Goal: Task Accomplishment & Management: Manage account settings

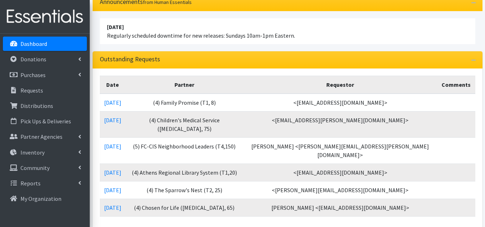
scroll to position [72, 0]
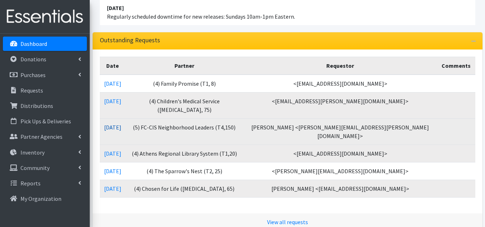
click at [118, 124] on link "[DATE]" at bounding box center [112, 127] width 17 height 7
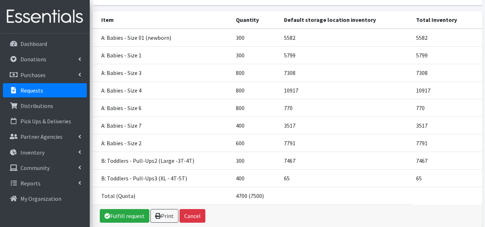
scroll to position [144, 0]
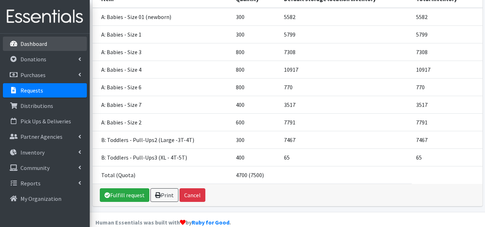
click at [43, 43] on p "Dashboard" at bounding box center [33, 43] width 27 height 7
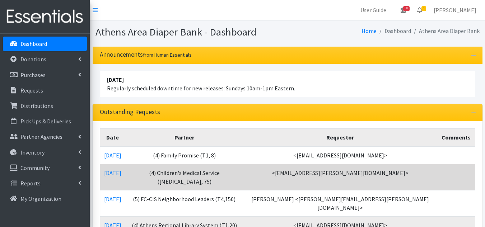
scroll to position [72, 0]
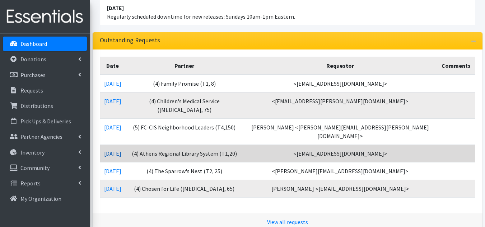
click at [121, 150] on link "[DATE]" at bounding box center [112, 153] width 17 height 7
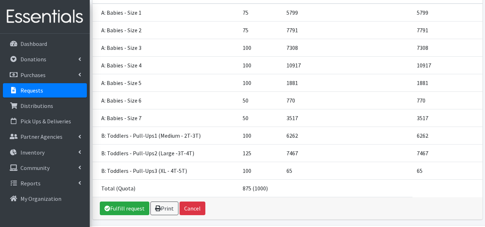
scroll to position [144, 0]
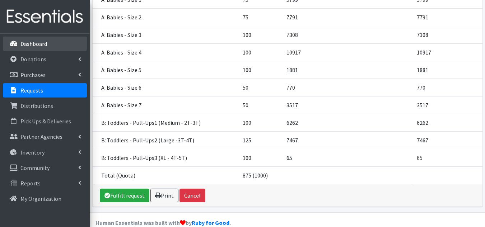
click at [33, 44] on p "Dashboard" at bounding box center [33, 43] width 27 height 7
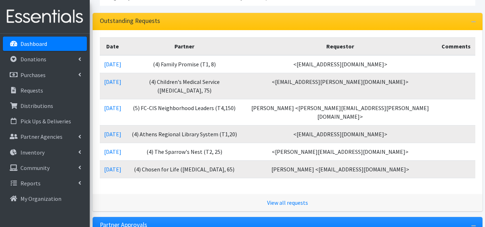
scroll to position [108, 0]
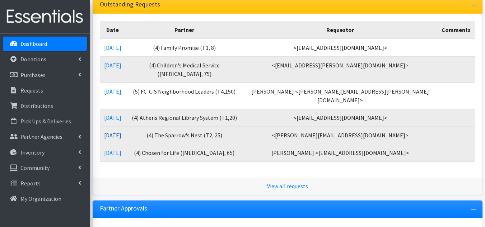
click at [110, 132] on link "[DATE]" at bounding box center [112, 135] width 17 height 7
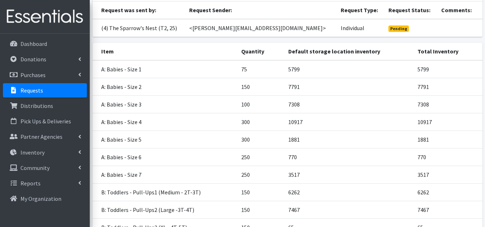
scroll to position [152, 0]
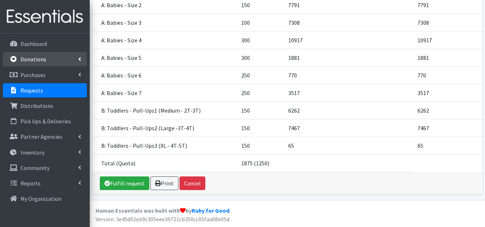
click at [45, 58] on p "Donations" at bounding box center [33, 59] width 26 height 7
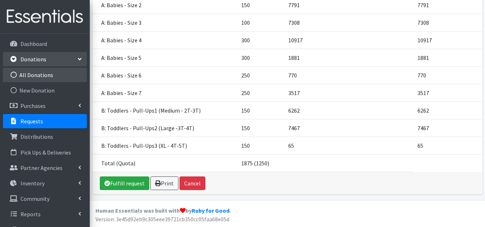
click at [45, 71] on link "All Donations" at bounding box center [45, 75] width 84 height 14
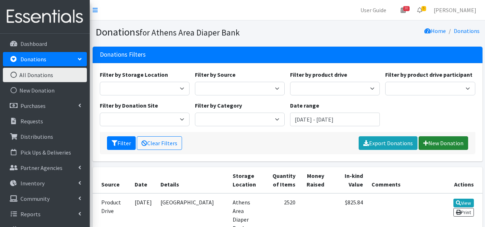
click at [440, 143] on link "New Donation" at bounding box center [444, 143] width 50 height 14
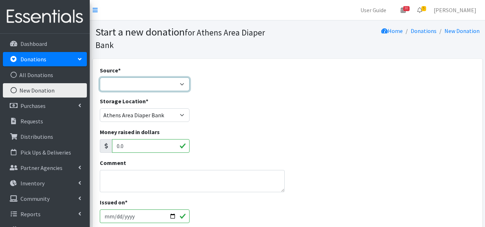
click at [157, 78] on select "Product Drive Manufacturer Donation Site Misc. Donation" at bounding box center [145, 85] width 90 height 14
select select "Misc. Donation"
click at [100, 78] on select "Product Drive Manufacturer Donation Site Misc. Donation" at bounding box center [145, 85] width 90 height 14
click at [154, 170] on textarea "Comment" at bounding box center [192, 181] width 185 height 22
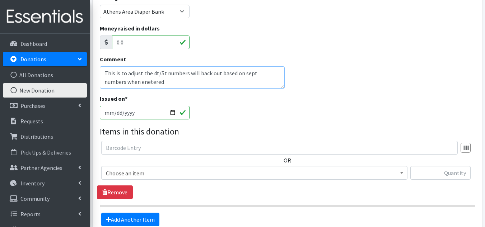
scroll to position [108, 0]
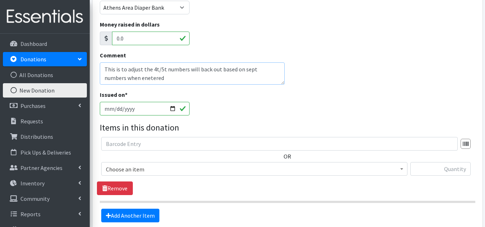
type textarea "This is to adjust the 4t/5t numbers will back out based on sept numbers when en…"
click at [151, 164] on span "Choose an item" at bounding box center [254, 169] width 297 height 10
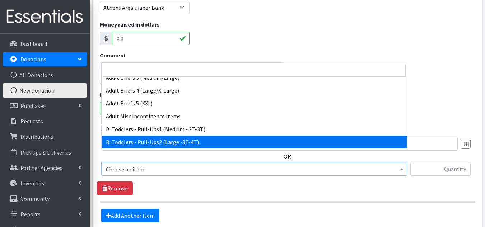
scroll to position [215, 0]
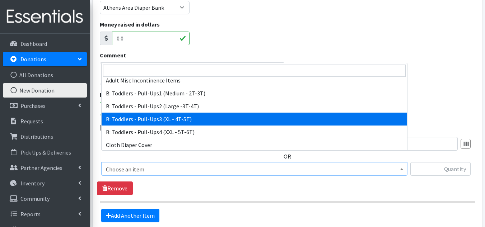
select select "5599"
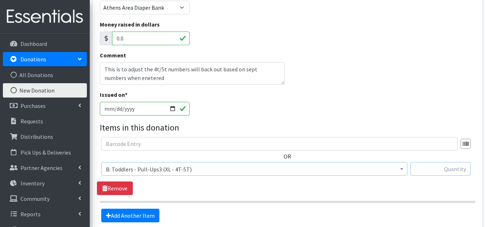
click at [466, 162] on input "text" at bounding box center [440, 169] width 60 height 14
type input "300"
click at [179, 176] on div "OR Choose an item A: Babies - Size 01 (newborn) A: Babies - Size 0 (Preemie) A:…" at bounding box center [287, 166] width 381 height 58
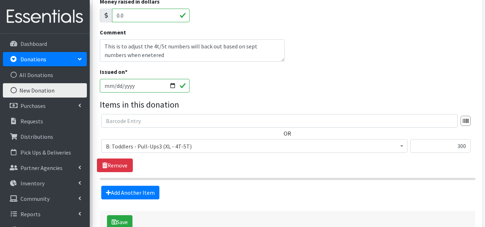
scroll to position [144, 0]
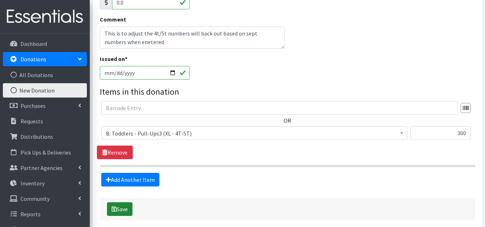
click at [117, 202] on button "Save" at bounding box center [119, 209] width 25 height 14
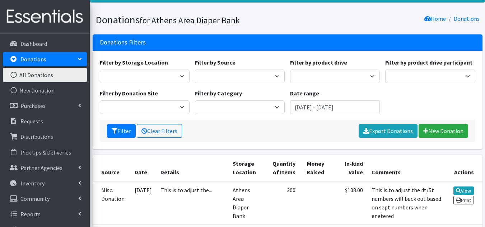
scroll to position [72, 0]
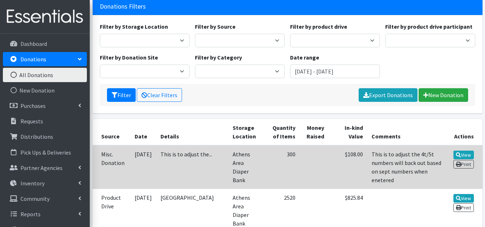
click at [113, 160] on td "Misc. Donation" at bounding box center [112, 167] width 38 height 44
click at [456, 153] on icon at bounding box center [458, 155] width 5 height 5
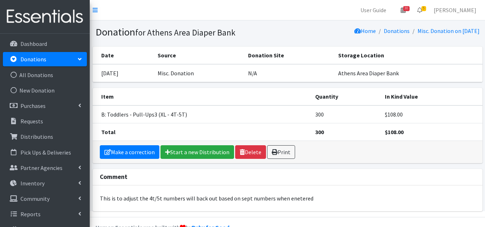
click at [35, 57] on p "Donations" at bounding box center [33, 59] width 26 height 7
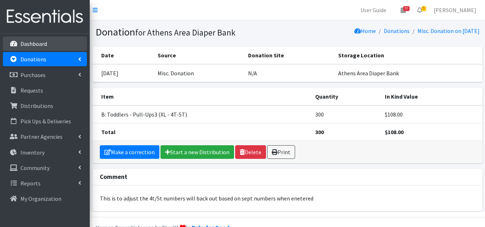
click at [39, 40] on p "Dashboard" at bounding box center [33, 43] width 27 height 7
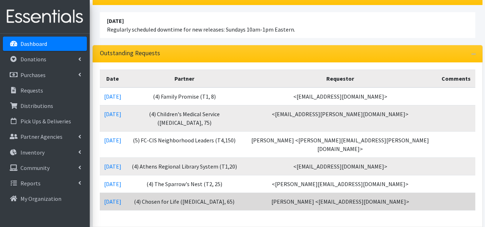
scroll to position [72, 0]
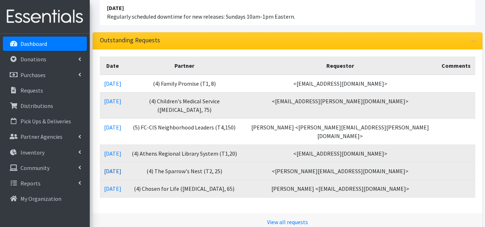
click at [121, 168] on link "09/26/2025" at bounding box center [112, 171] width 17 height 7
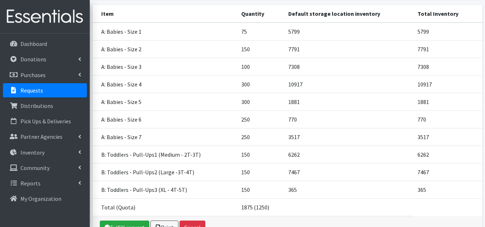
scroll to position [144, 0]
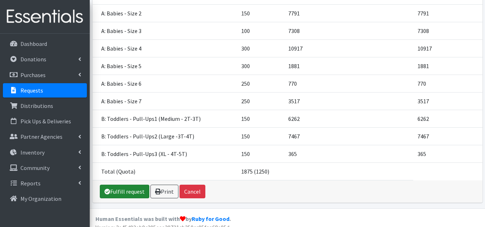
click at [127, 194] on link "Fulfill request" at bounding box center [125, 192] width 50 height 14
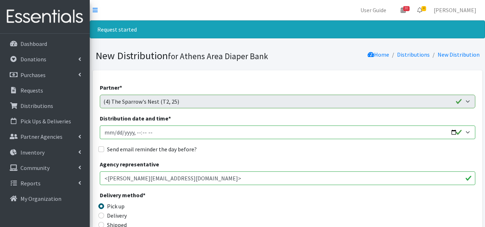
click at [113, 133] on input "Distribution date and time *" at bounding box center [288, 133] width 376 height 14
click at [154, 133] on input "Distribution date and time *" at bounding box center [288, 133] width 376 height 14
type input "2025-10-01T10:00"
click at [101, 150] on input "Send email reminder the day before?" at bounding box center [101, 149] width 6 height 6
checkbox input "true"
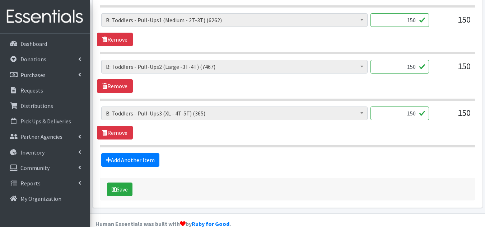
scroll to position [675, 0]
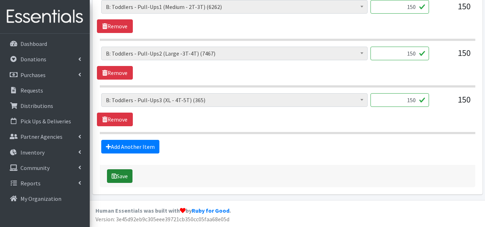
click at [126, 176] on button "Save" at bounding box center [119, 176] width 25 height 14
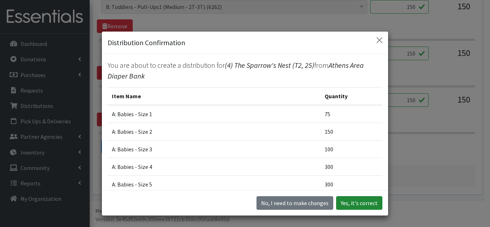
click at [361, 200] on button "Yes, it's correct" at bounding box center [359, 203] width 46 height 14
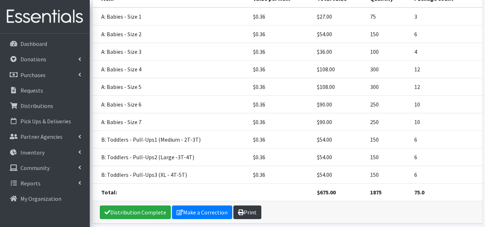
scroll to position [213, 0]
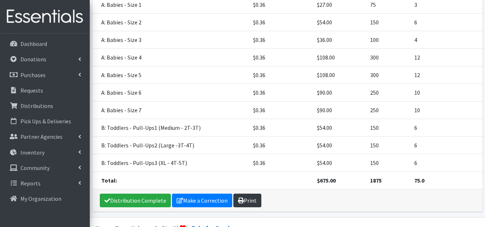
click at [248, 194] on link "Print" at bounding box center [247, 201] width 28 height 14
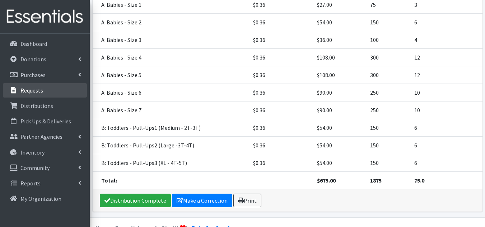
click at [33, 92] on p "Requests" at bounding box center [31, 90] width 23 height 7
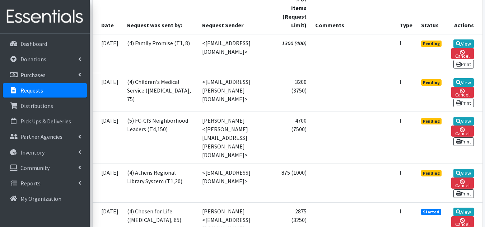
scroll to position [179, 0]
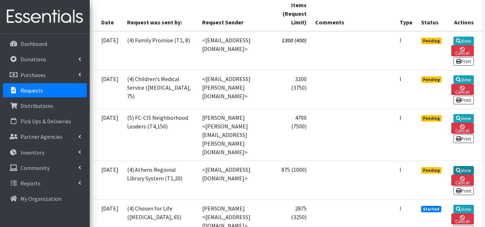
click at [465, 166] on link "View" at bounding box center [463, 170] width 20 height 9
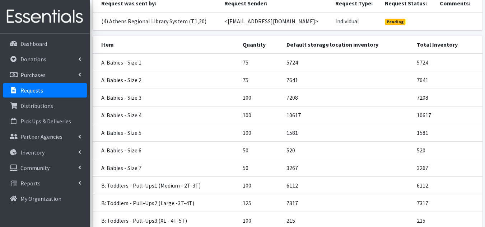
scroll to position [162, 0]
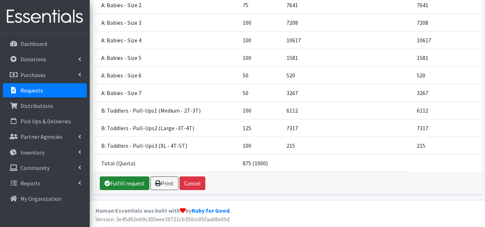
click at [136, 184] on link "Fulfill request" at bounding box center [125, 184] width 50 height 14
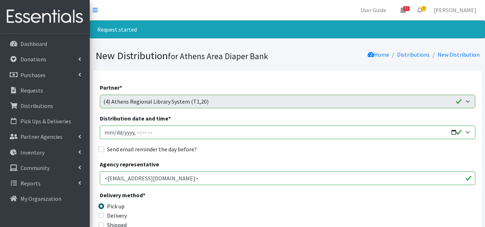
click at [115, 130] on input "Distribution date and time *" at bounding box center [288, 133] width 376 height 14
type input "2025-10-03T10:00"
click at [102, 148] on input "Send email reminder the day before?" at bounding box center [101, 149] width 6 height 6
checkbox input "true"
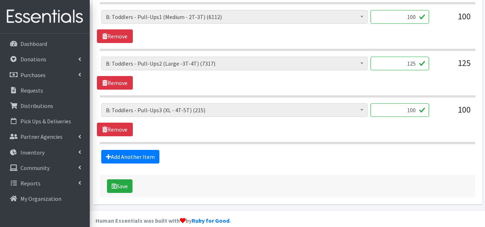
scroll to position [675, 0]
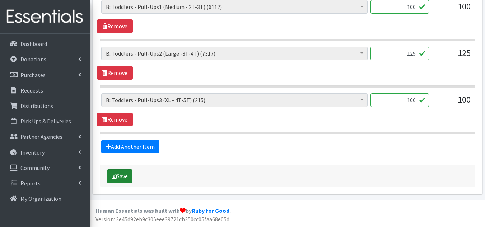
click at [126, 175] on button "Save" at bounding box center [119, 176] width 25 height 14
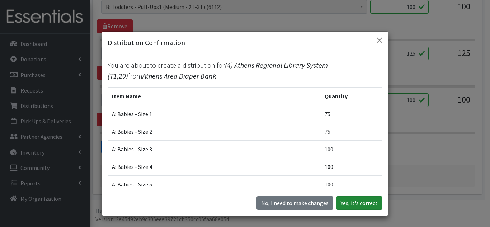
click at [356, 203] on button "Yes, it's correct" at bounding box center [359, 203] width 46 height 14
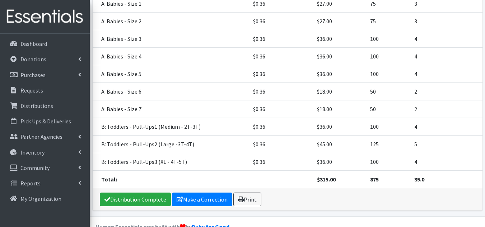
scroll to position [213, 0]
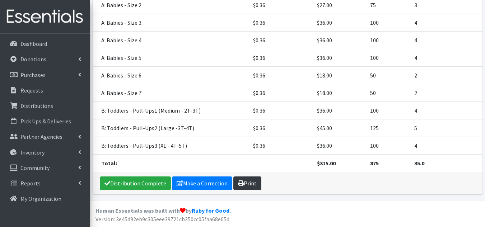
click at [245, 184] on link "Print" at bounding box center [247, 184] width 28 height 14
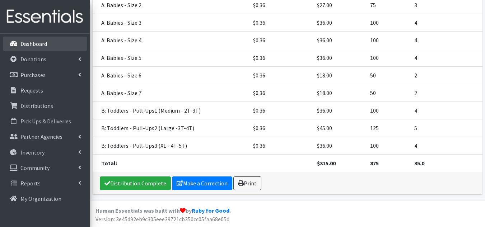
click at [40, 44] on p "Dashboard" at bounding box center [33, 43] width 27 height 7
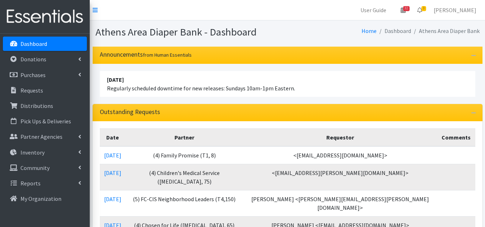
scroll to position [36, 0]
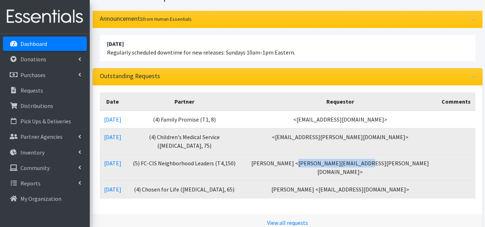
drag, startPoint x: 341, startPoint y: 155, endPoint x: 401, endPoint y: 156, distance: 59.6
click at [401, 156] on td "[PERSON_NAME] <[PERSON_NAME][EMAIL_ADDRESS][PERSON_NAME][DOMAIN_NAME]>" at bounding box center [340, 167] width 195 height 26
copy td "anika.watkins@fc-cis.org"
click at [111, 160] on link "09/26/2025" at bounding box center [112, 163] width 17 height 7
